Goal: Navigation & Orientation: Find specific page/section

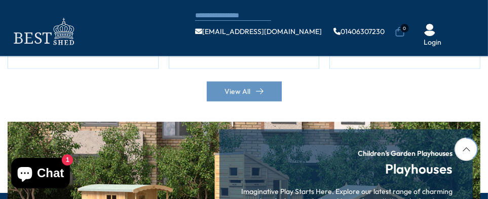
scroll to position [1034, 0]
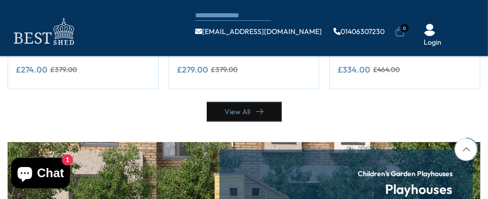
click at [236, 102] on link "View All" at bounding box center [244, 112] width 75 height 20
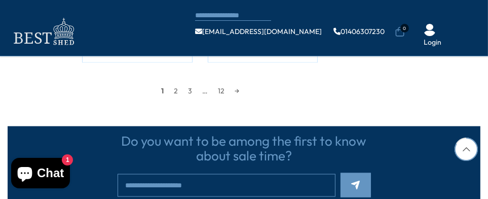
scroll to position [1212, 0]
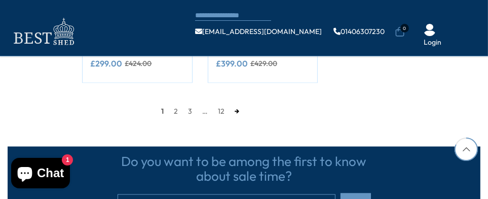
click at [236, 111] on link "→" at bounding box center [237, 110] width 15 height 15
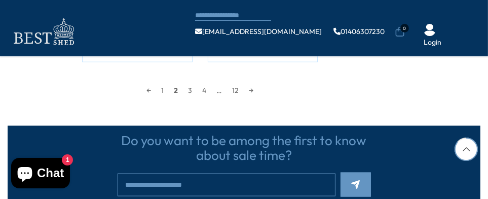
scroll to position [1313, 0]
